Goal: Find specific page/section

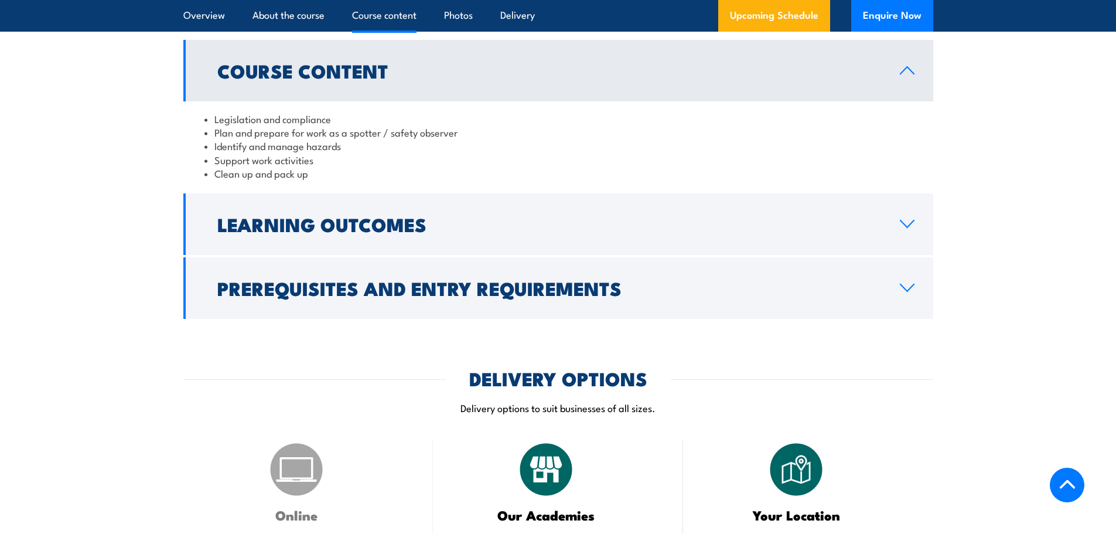
scroll to position [996, 0]
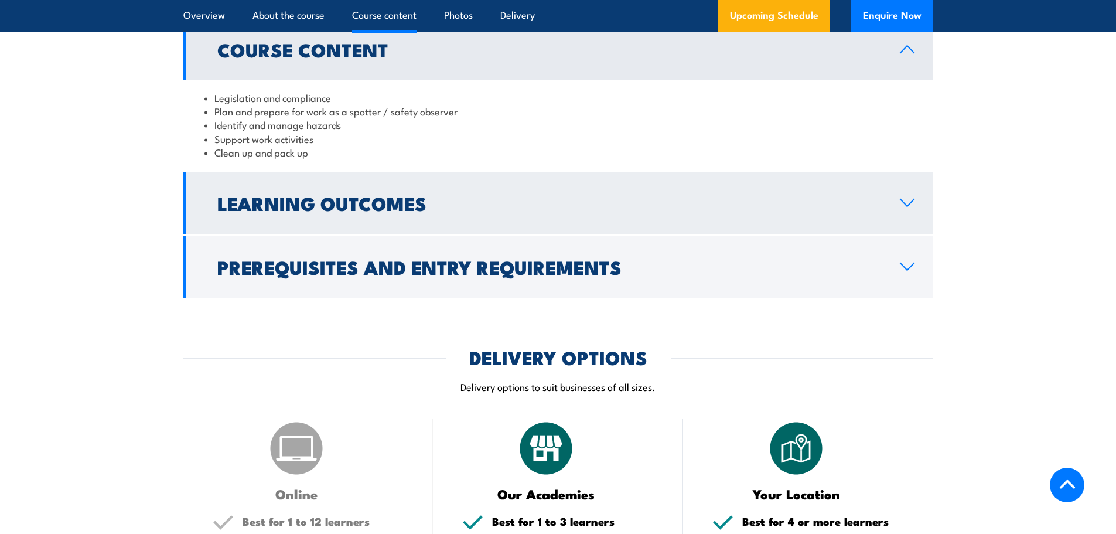
click at [905, 201] on icon at bounding box center [907, 202] width 16 height 9
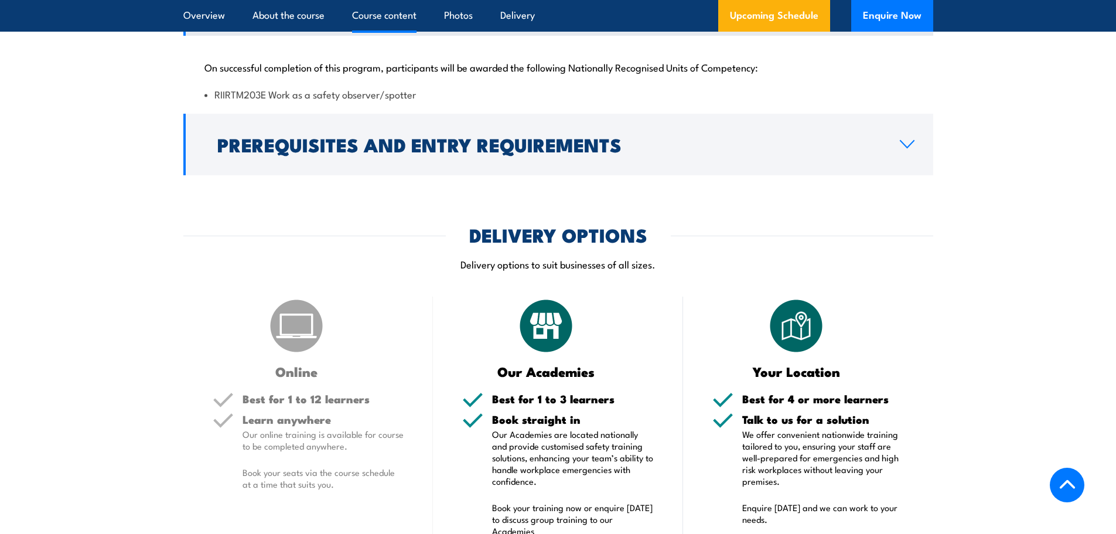
scroll to position [1113, 0]
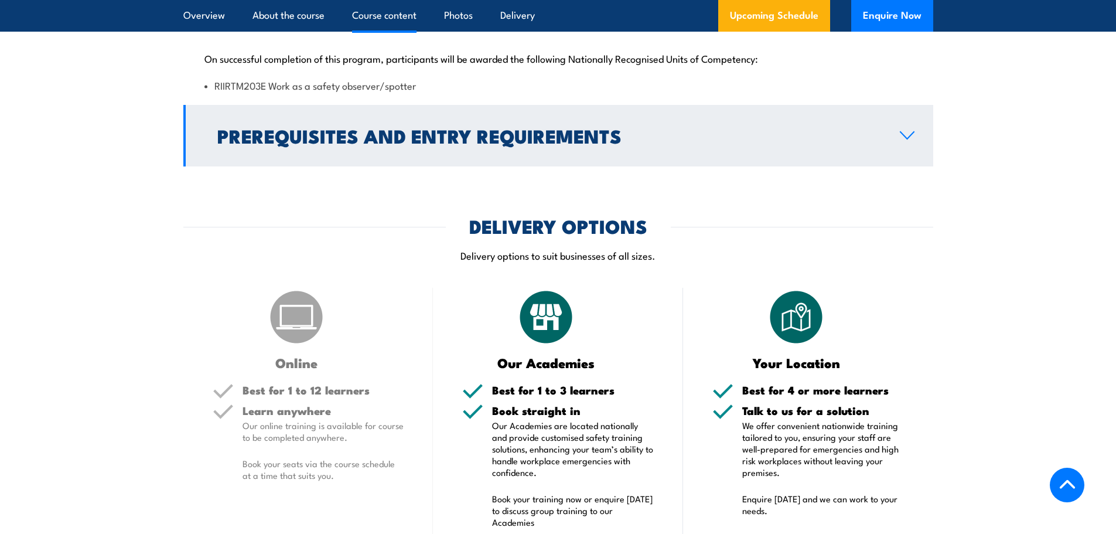
click at [905, 138] on icon at bounding box center [907, 135] width 16 height 9
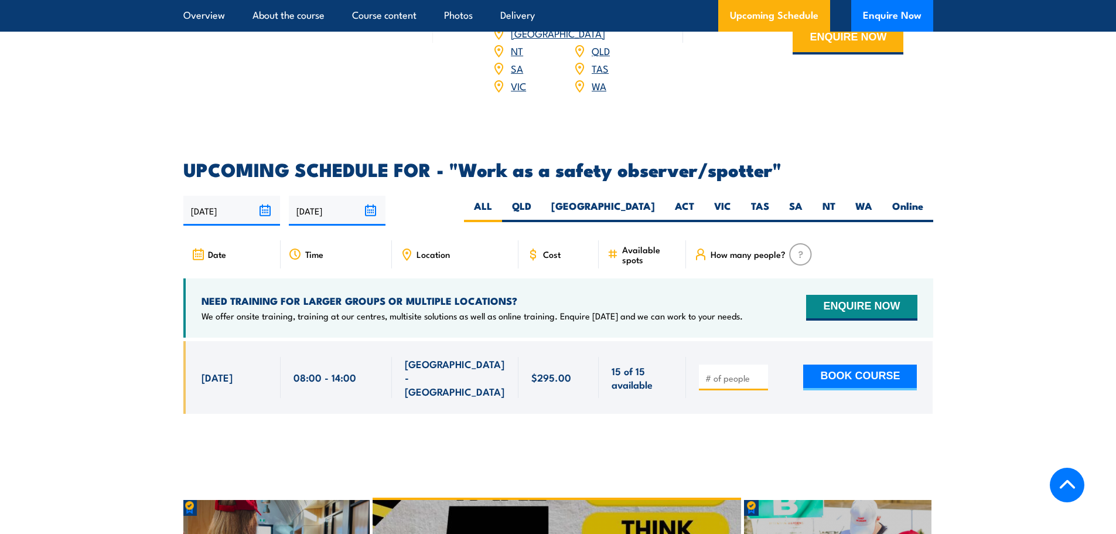
scroll to position [1699, 0]
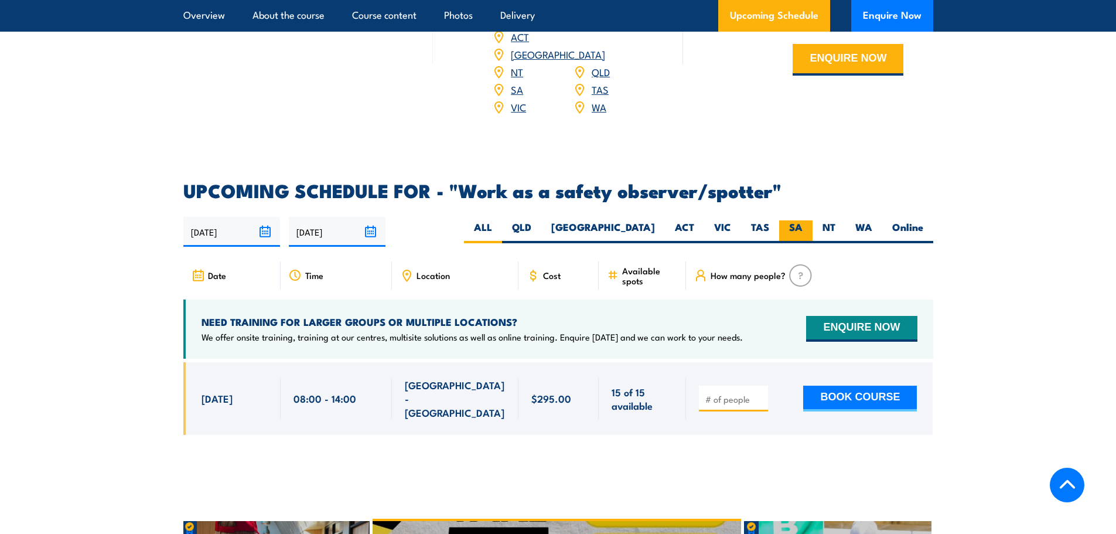
click at [790, 220] on label "SA" at bounding box center [795, 231] width 33 height 23
click at [803, 220] on input "SA" at bounding box center [807, 224] width 8 height 8
radio input "true"
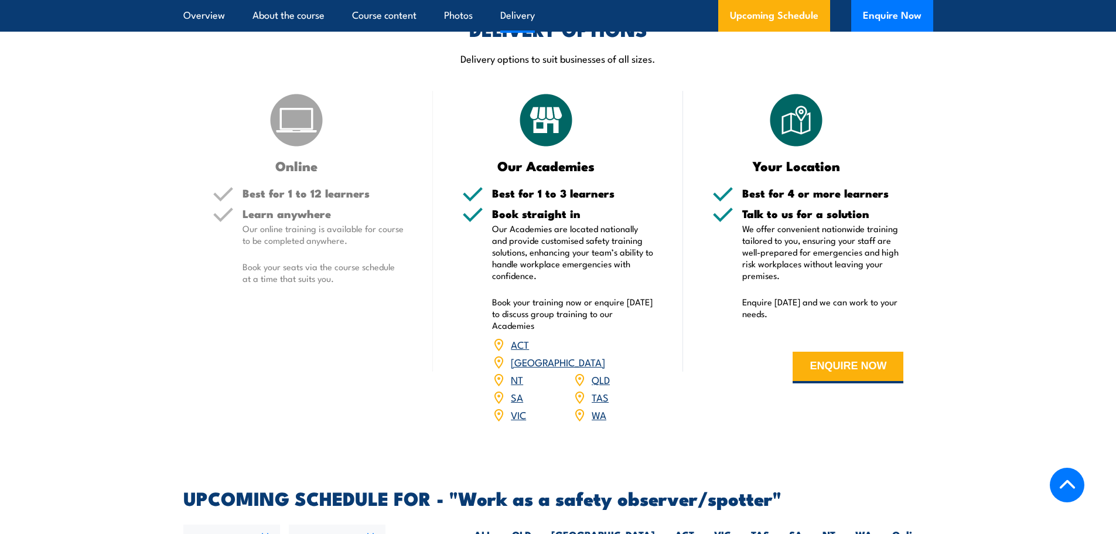
scroll to position [1210, 0]
